Goal: Communication & Community: Answer question/provide support

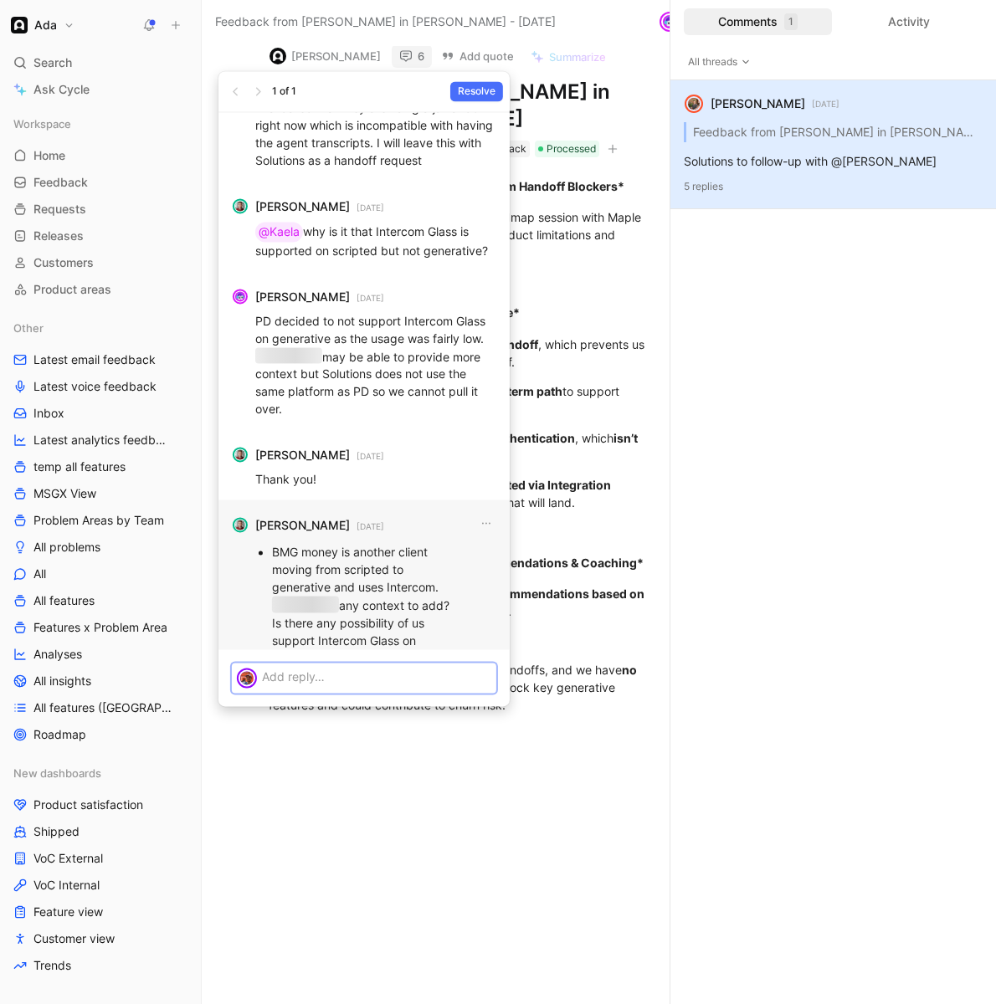
scroll to position [-23, 0]
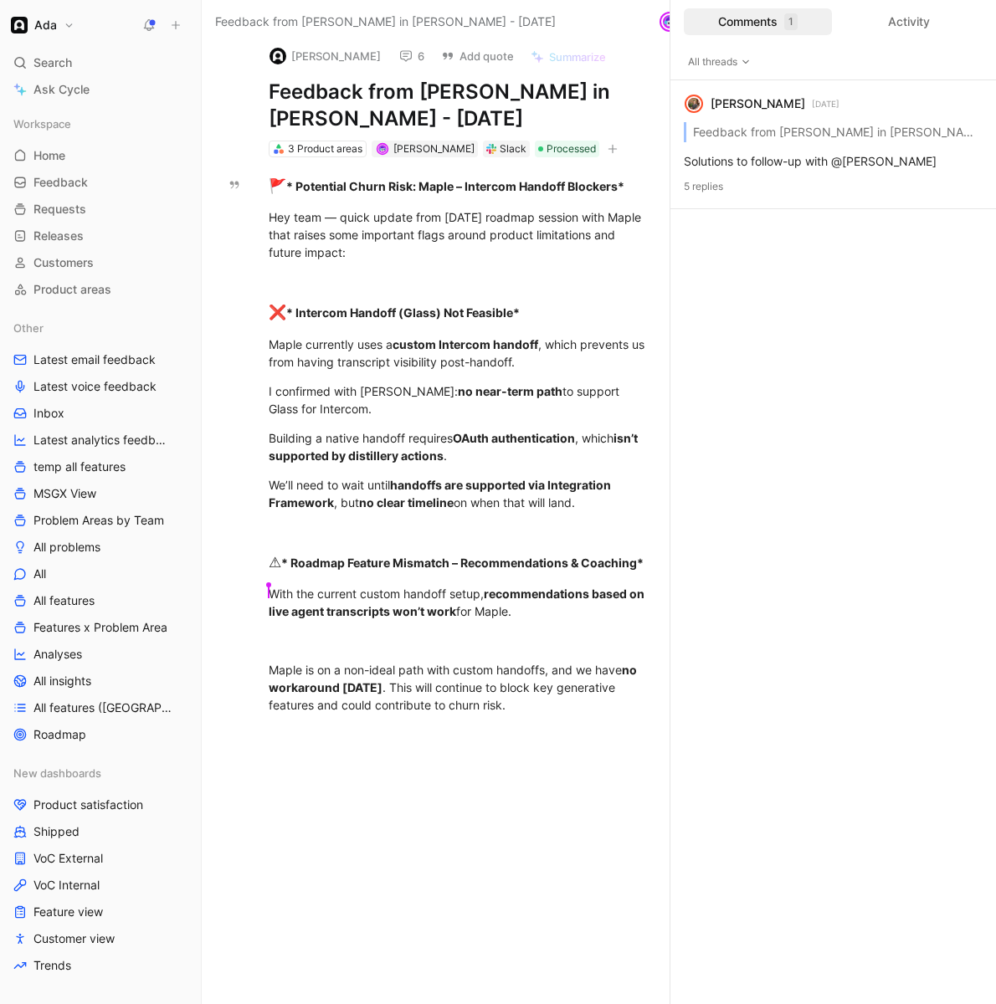
click at [753, 22] on div "Comments 1" at bounding box center [758, 21] width 148 height 27
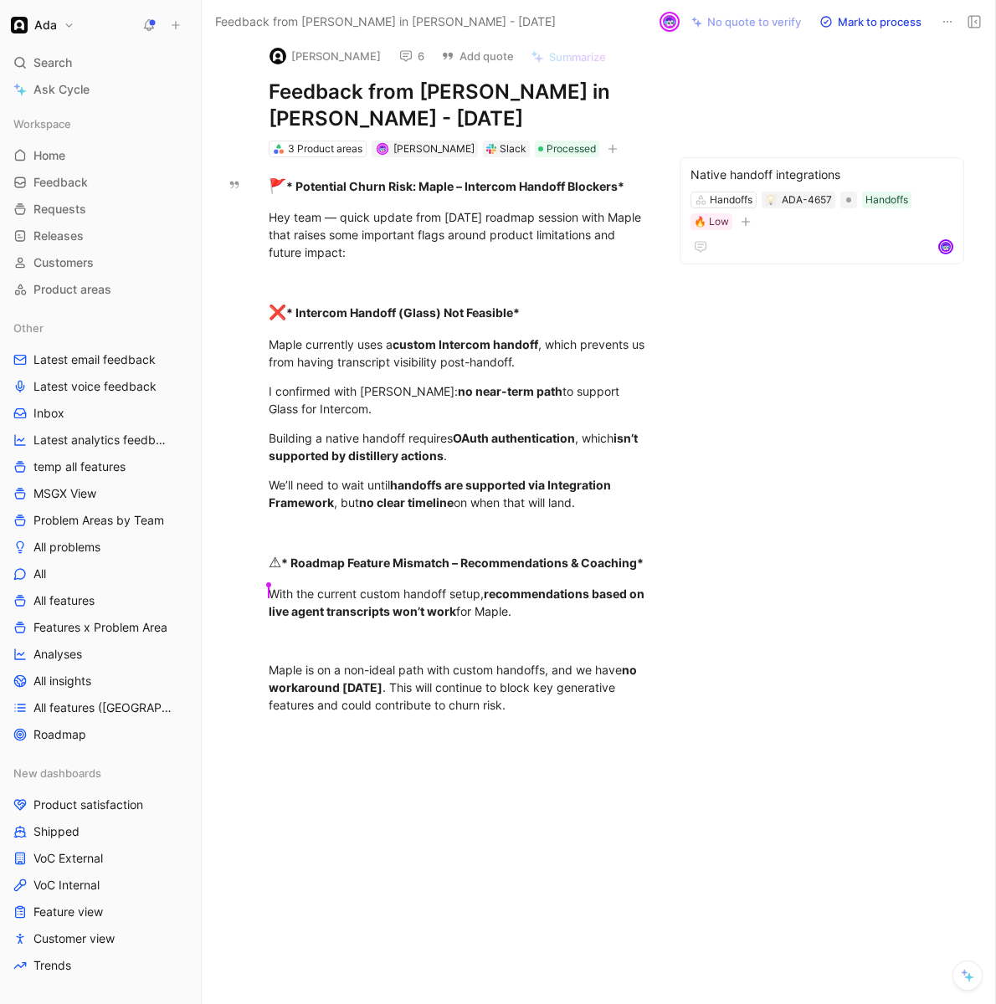
click at [762, 14] on button "No quote to verify" at bounding box center [746, 21] width 125 height 23
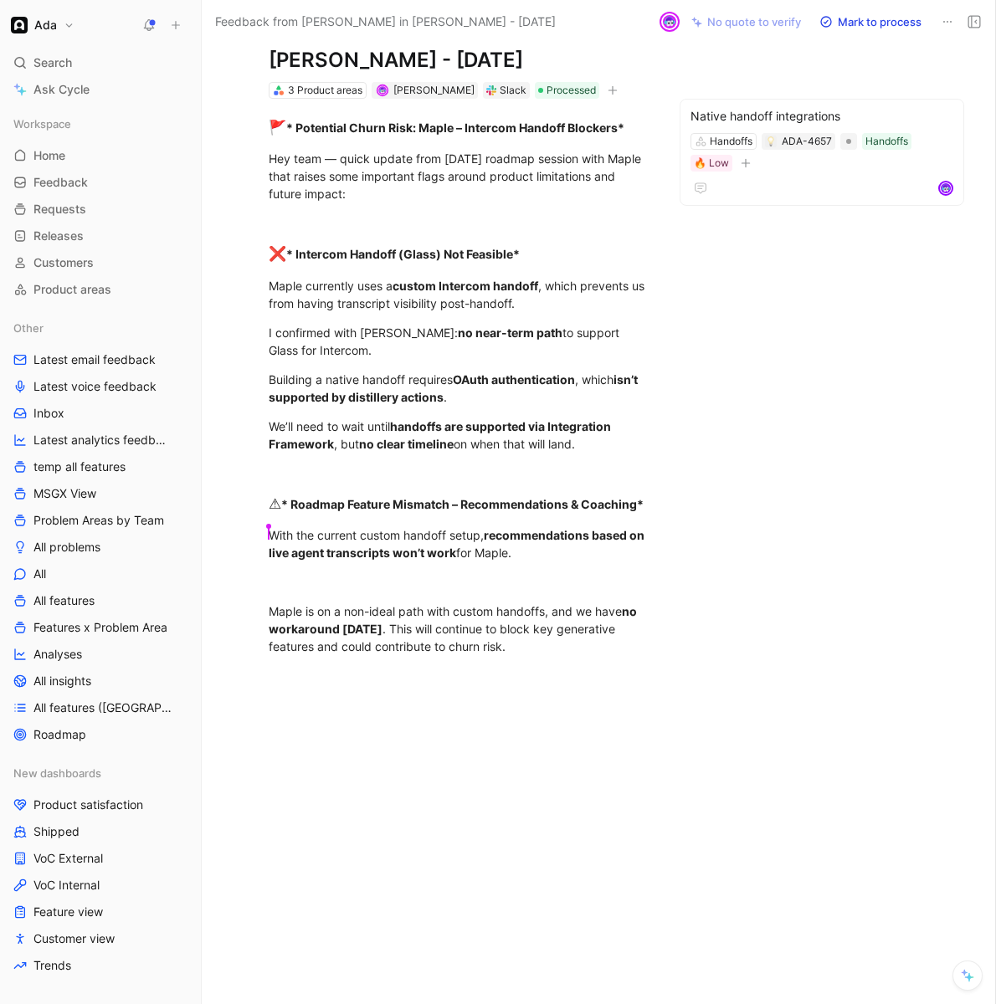
scroll to position [0, 0]
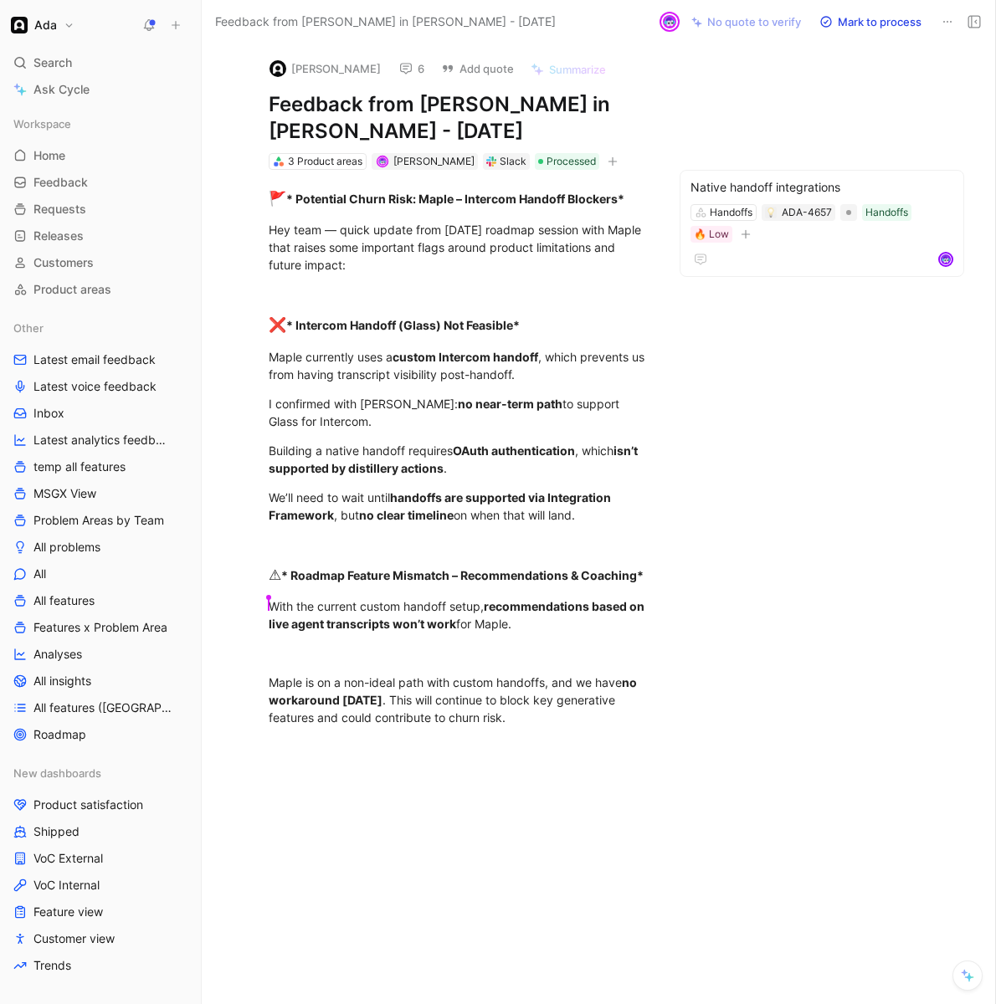
click at [952, 19] on icon at bounding box center [947, 21] width 13 height 13
drag, startPoint x: 620, startPoint y: 64, endPoint x: 657, endPoint y: 64, distance: 36.8
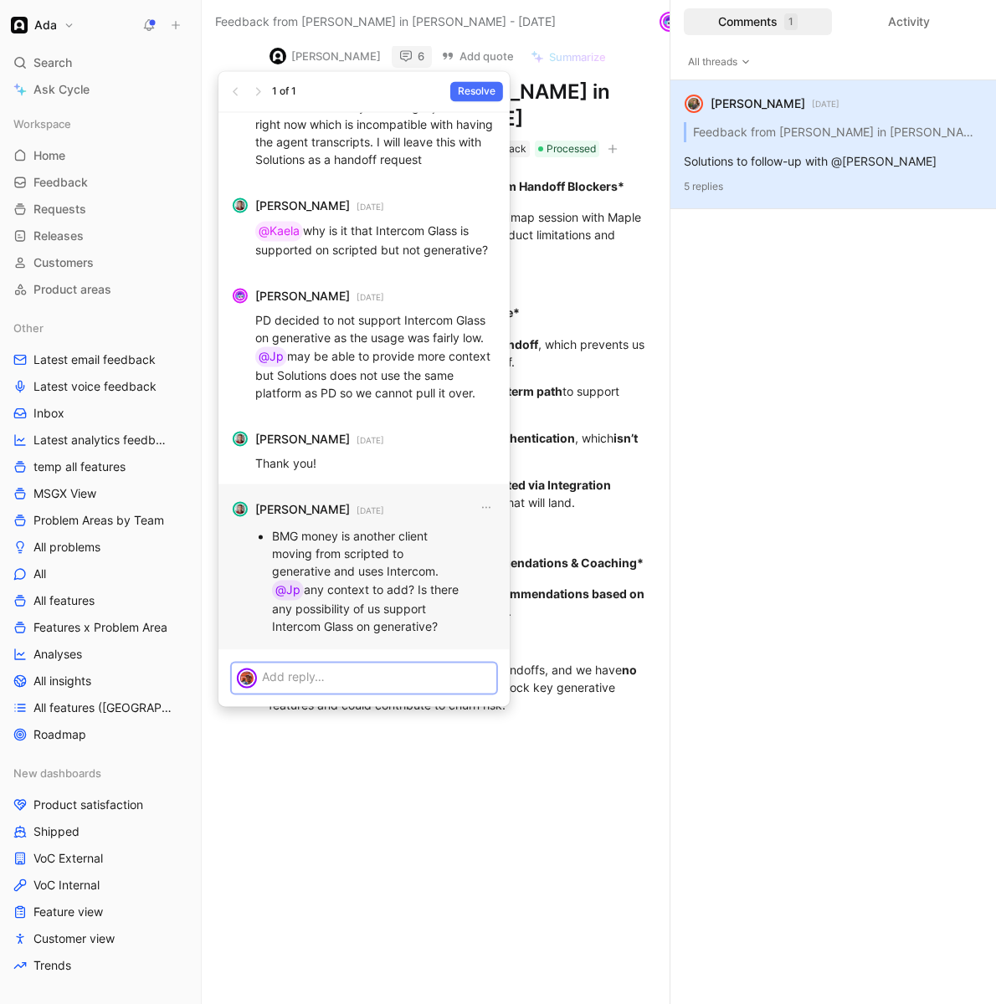
click at [336, 673] on p at bounding box center [376, 677] width 229 height 18
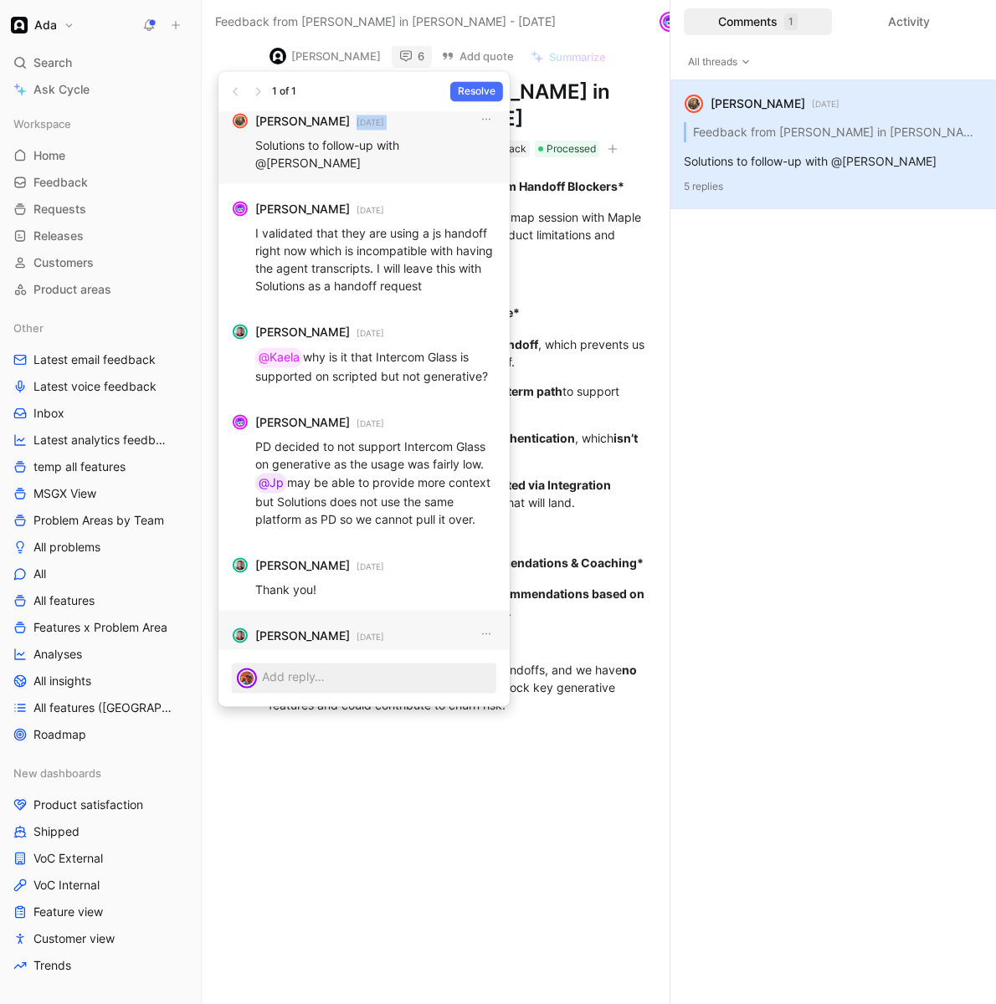
drag, startPoint x: 256, startPoint y: 162, endPoint x: 412, endPoint y: 123, distance: 160.4
click at [412, 123] on div "[PERSON_NAME] [DATE] Solutions to follow-up with @[PERSON_NAME]" at bounding box center [363, 139] width 291 height 88
drag, startPoint x: 375, startPoint y: 87, endPoint x: 367, endPoint y: 100, distance: 14.6
click at [375, 87] on div "1 of 1 Resolve" at bounding box center [363, 91] width 291 height 41
drag, startPoint x: 305, startPoint y: 115, endPoint x: 442, endPoint y: 393, distance: 309.5
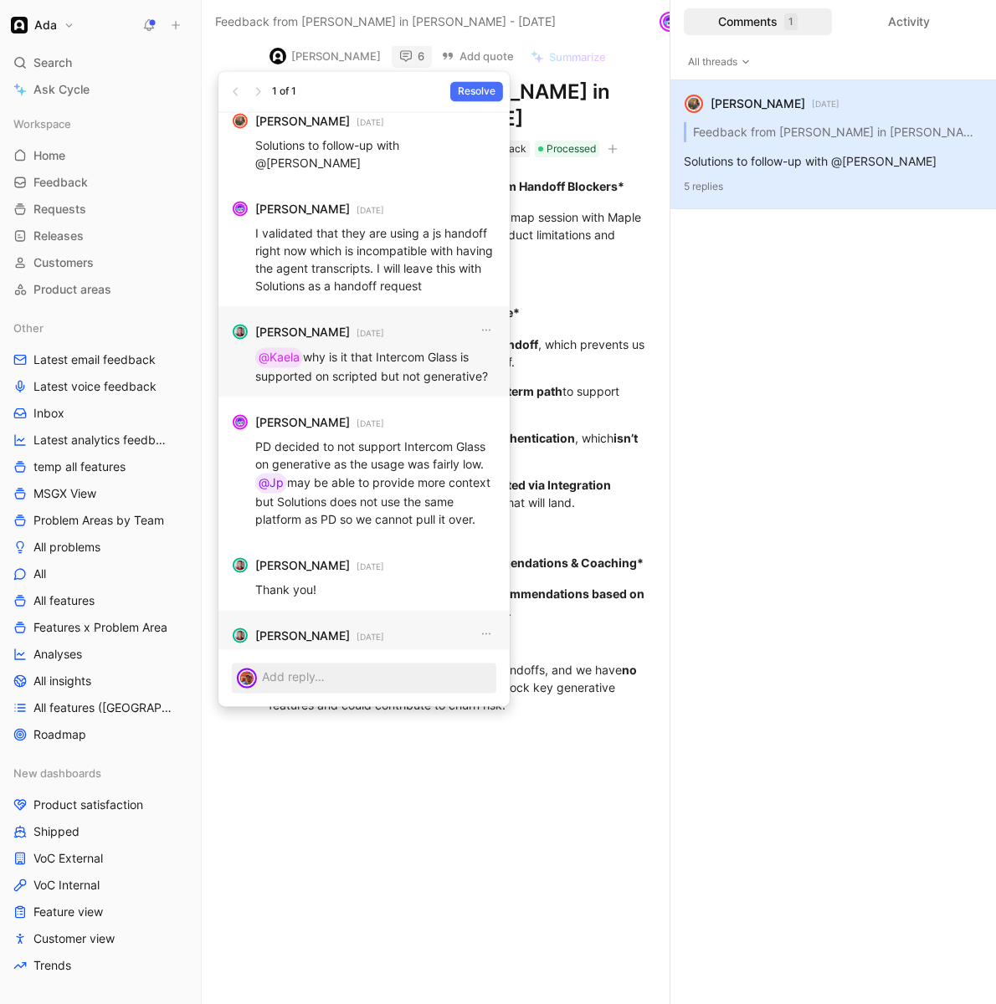
click at [442, 393] on div "[PERSON_NAME] [DATE] BMG money is another client moving from scripted to genera…" at bounding box center [363, 380] width 291 height 537
click at [390, 115] on div "[PERSON_NAME] [DATE] Solutions to follow-up with @[PERSON_NAME]" at bounding box center [363, 139] width 291 height 88
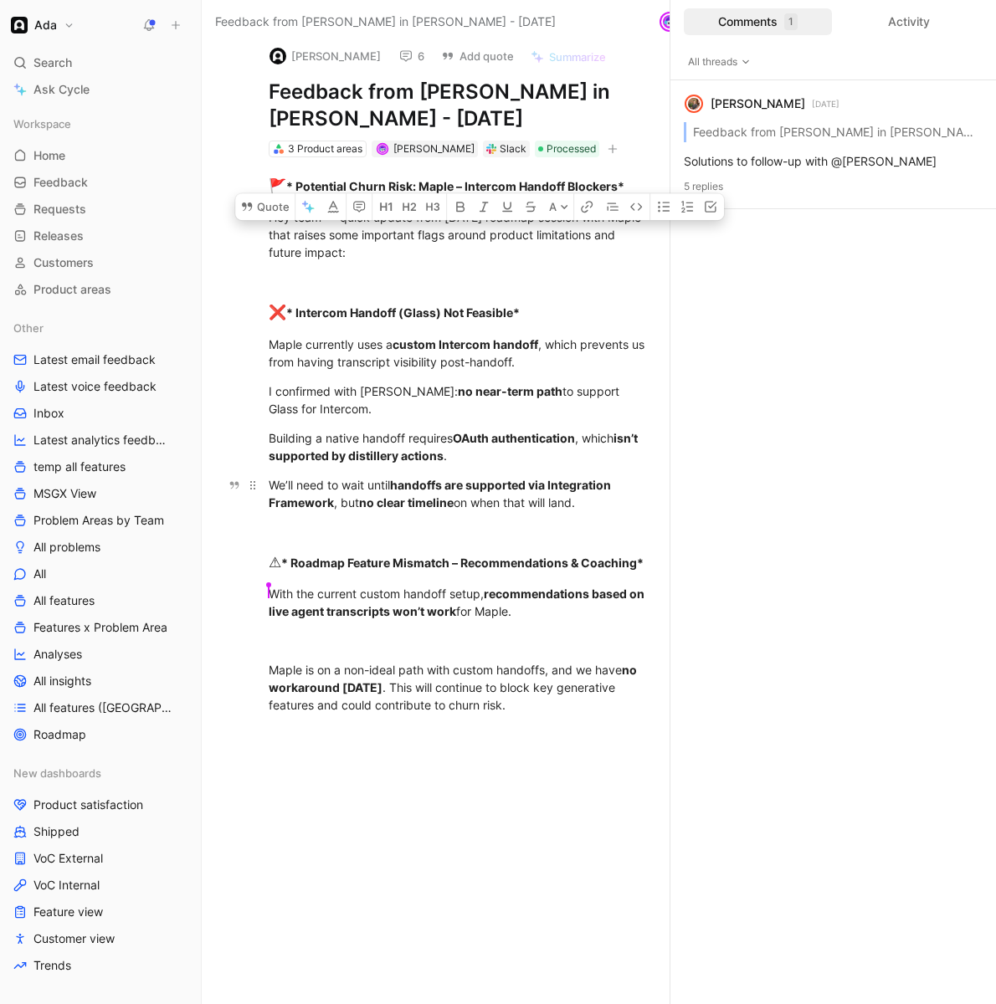
scroll to position [0, 0]
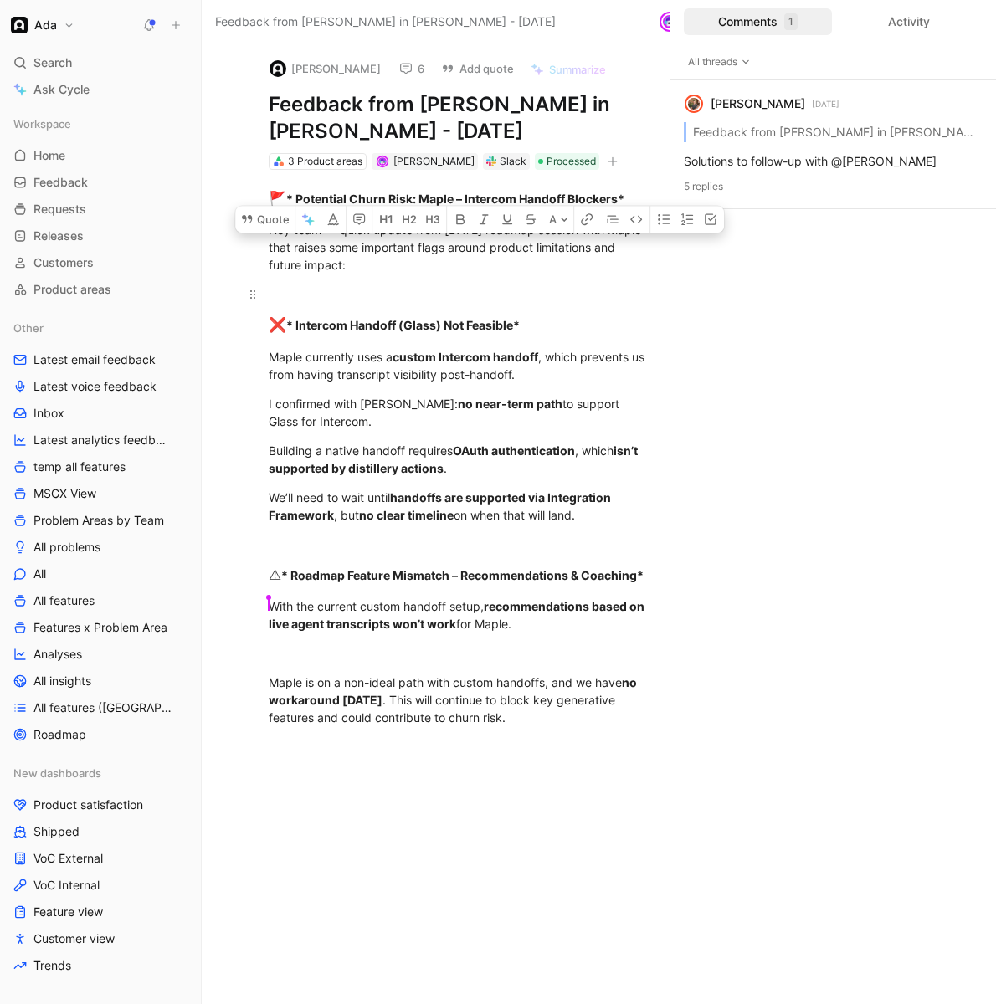
click at [523, 285] on p at bounding box center [458, 294] width 443 height 28
